Goal: Task Accomplishment & Management: Manage account settings

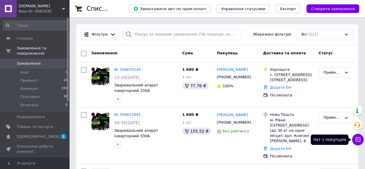
click at [357, 141] on icon at bounding box center [357, 139] width 5 height 5
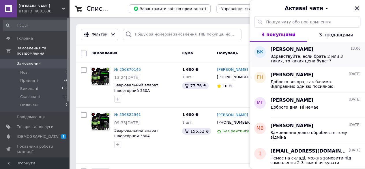
click at [278, 56] on span "Здравствуйте, если брать 2 или 3 таких, то какая цена будет?" at bounding box center [311, 58] width 82 height 9
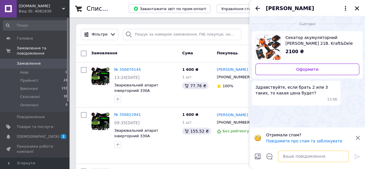
click at [293, 157] on textarea at bounding box center [313, 156] width 71 height 12
type textarea "Доброго дня. По 2000 грн."
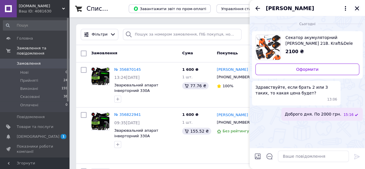
click at [359, 7] on icon "Закрити" at bounding box center [356, 8] width 5 height 5
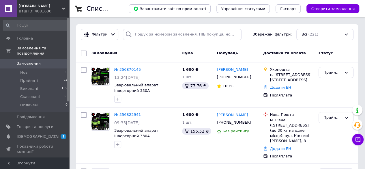
drag, startPoint x: 43, startPoint y: 57, endPoint x: 50, endPoint y: 50, distance: 9.2
click at [43, 61] on span "Замовлення" at bounding box center [35, 63] width 37 height 5
click at [39, 131] on link "[DEMOGRAPHIC_DATA] 1 0" at bounding box center [35, 136] width 71 height 10
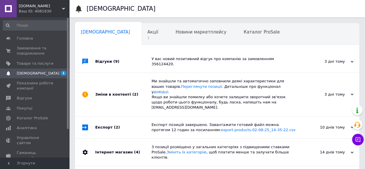
scroll to position [0, 2]
click at [232, 63] on div "У вас новий позитивний відгук про компанію за замовленням 356124420." at bounding box center [223, 61] width 144 height 22
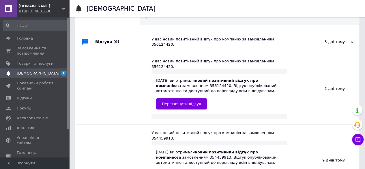
scroll to position [29, 0]
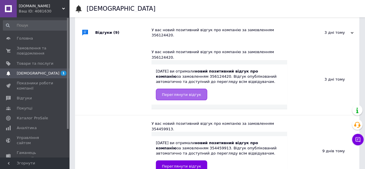
click at [175, 92] on span "Переглянути відгук" at bounding box center [181, 94] width 39 height 4
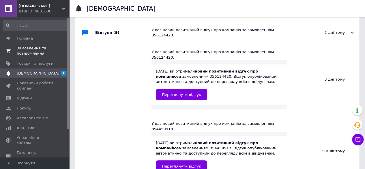
click at [29, 46] on span "Замовлення та повідомлення" at bounding box center [35, 51] width 37 height 10
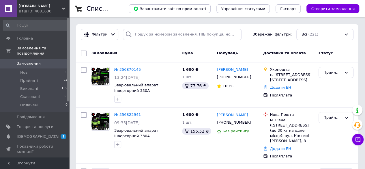
click at [41, 61] on span "Замовлення" at bounding box center [35, 63] width 37 height 5
click at [39, 124] on span "Товари та послуги" at bounding box center [35, 126] width 37 height 5
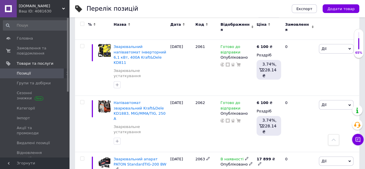
scroll to position [548, 0]
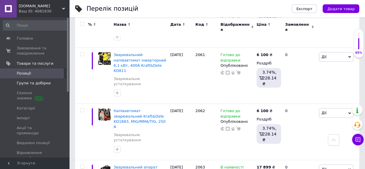
click at [45, 83] on span "Групи та добірки" at bounding box center [34, 82] width 34 height 5
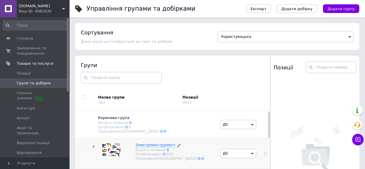
click at [157, 144] on span "Электроинструмент" at bounding box center [155, 144] width 40 height 4
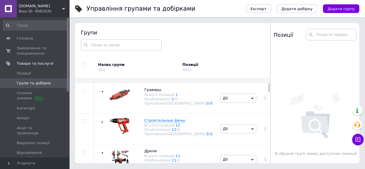
scroll to position [58, 0]
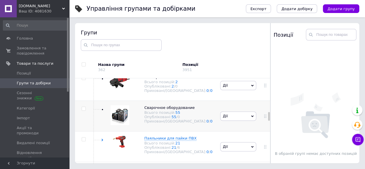
click at [227, 116] on span "Дії" at bounding box center [238, 115] width 36 height 9
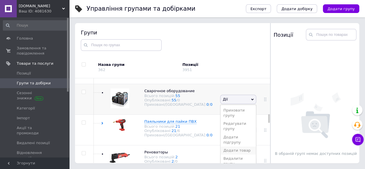
scroll to position [461, 0]
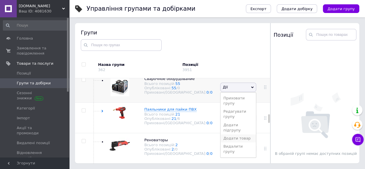
click at [232, 134] on li "Додати товар" at bounding box center [237, 138] width 35 height 8
